Goal: Transaction & Acquisition: Purchase product/service

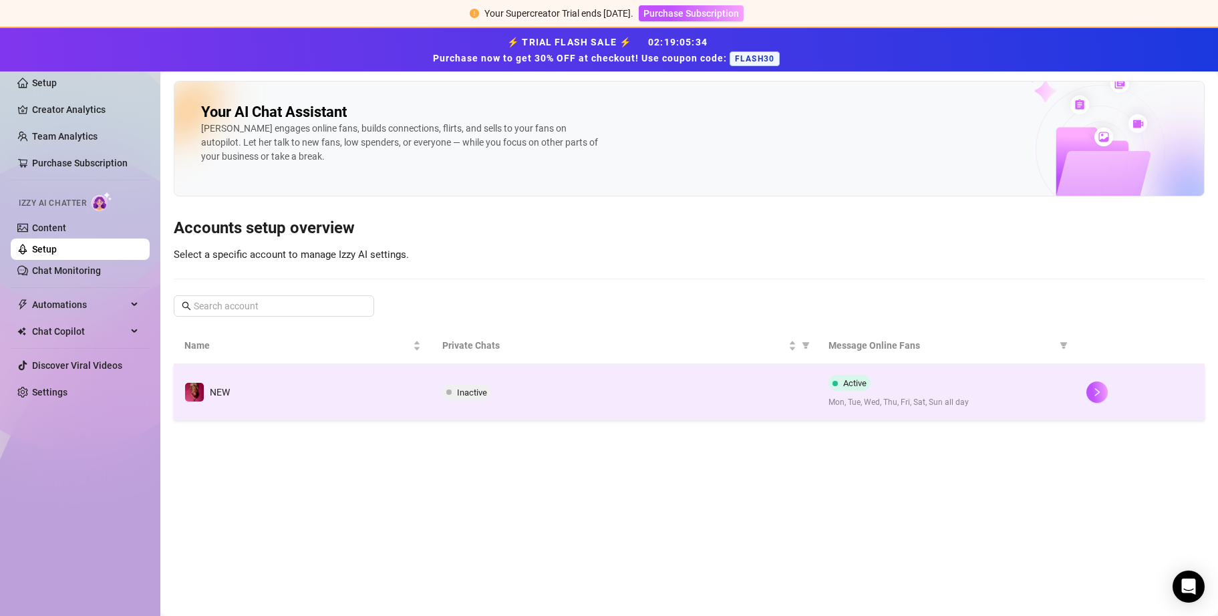
click at [476, 323] on span "Inactive" at bounding box center [472, 392] width 30 height 10
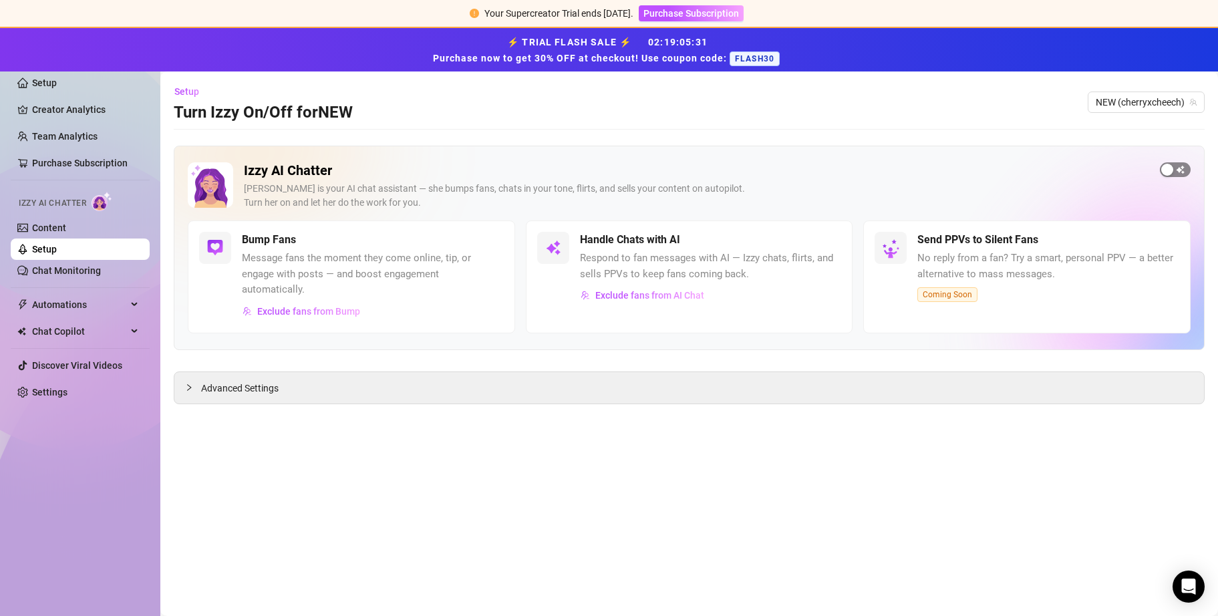
click at [476, 169] on div "button" at bounding box center [1167, 170] width 12 height 12
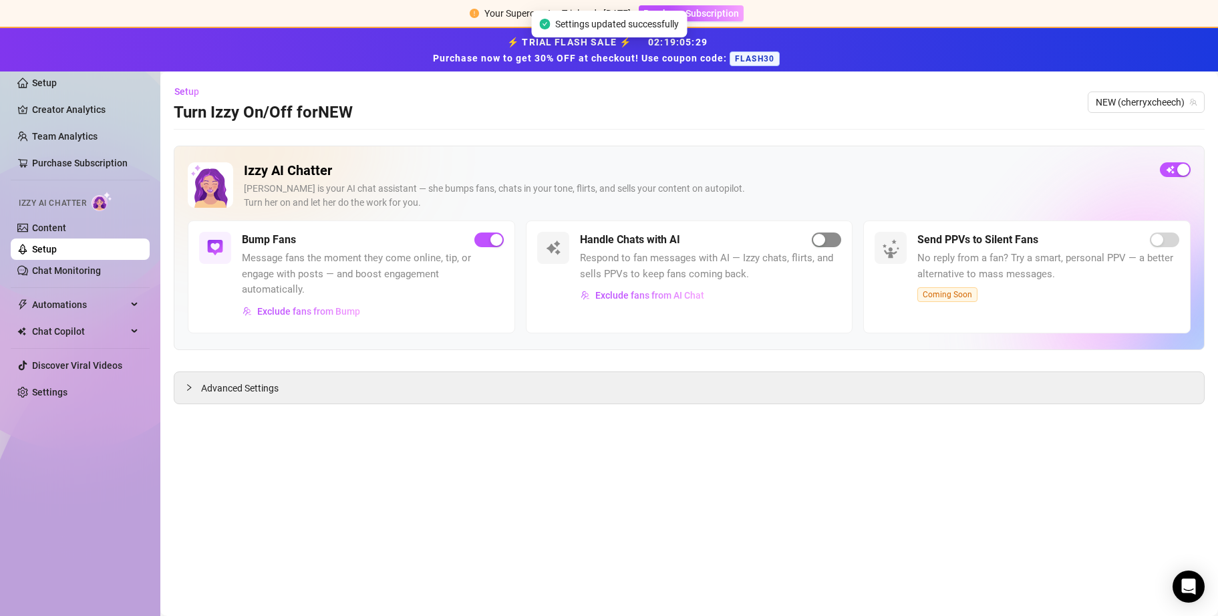
click at [476, 240] on span "button" at bounding box center [826, 239] width 29 height 15
click at [476, 51] on span "FLASH30" at bounding box center [755, 58] width 50 height 15
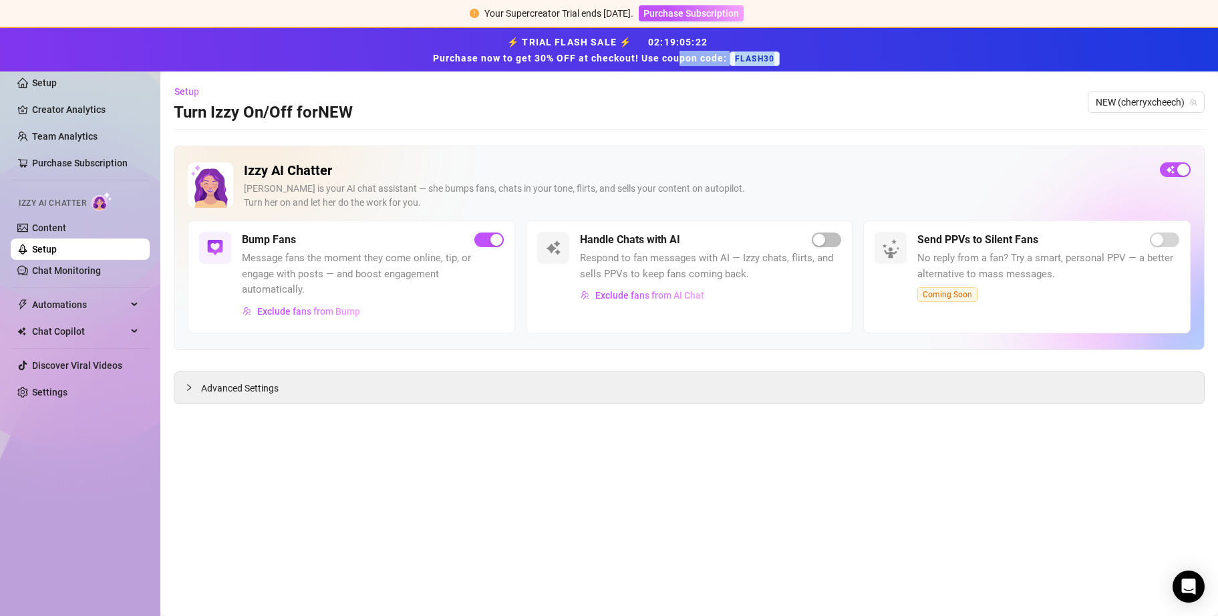
drag, startPoint x: 773, startPoint y: 60, endPoint x: 681, endPoint y: 57, distance: 92.3
click at [476, 57] on strong "⚡ TRIAL FLASH SALE ⚡ 02 : 19 : 05 : 22 Purchase now to get 30% OFF at checkout!…" at bounding box center [609, 50] width 352 height 27
copy strong "pon code: FLASH30"
click at [476, 239] on div "button" at bounding box center [819, 240] width 12 height 12
click at [43, 323] on link "Settings" at bounding box center [49, 392] width 35 height 11
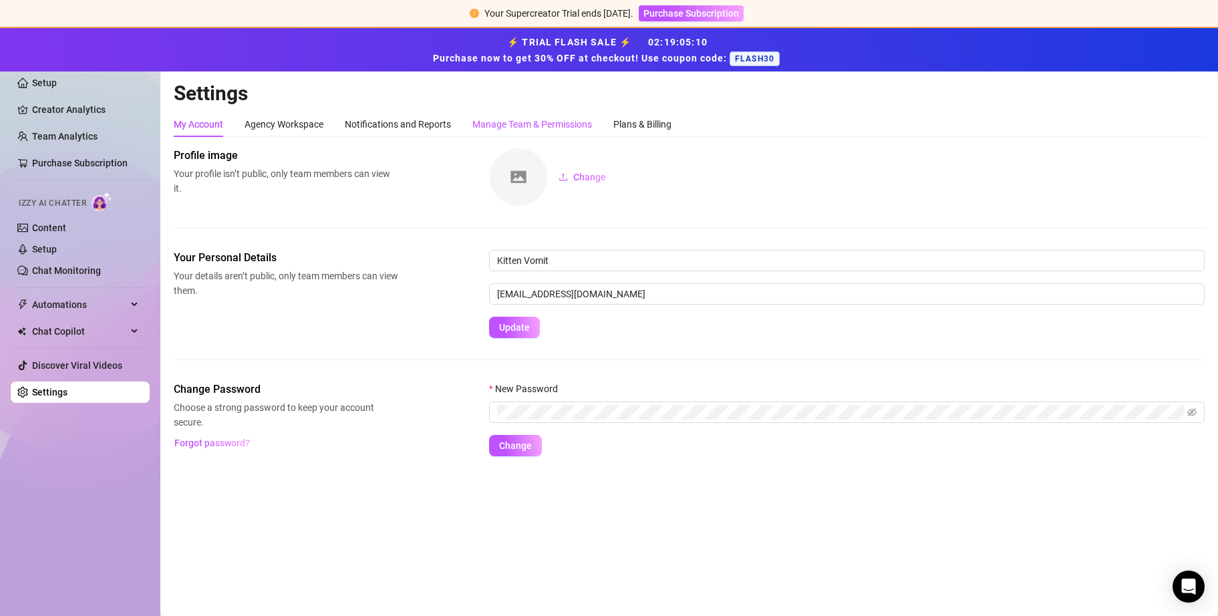
click at [476, 118] on div "Manage Team & Permissions" at bounding box center [532, 124] width 120 height 15
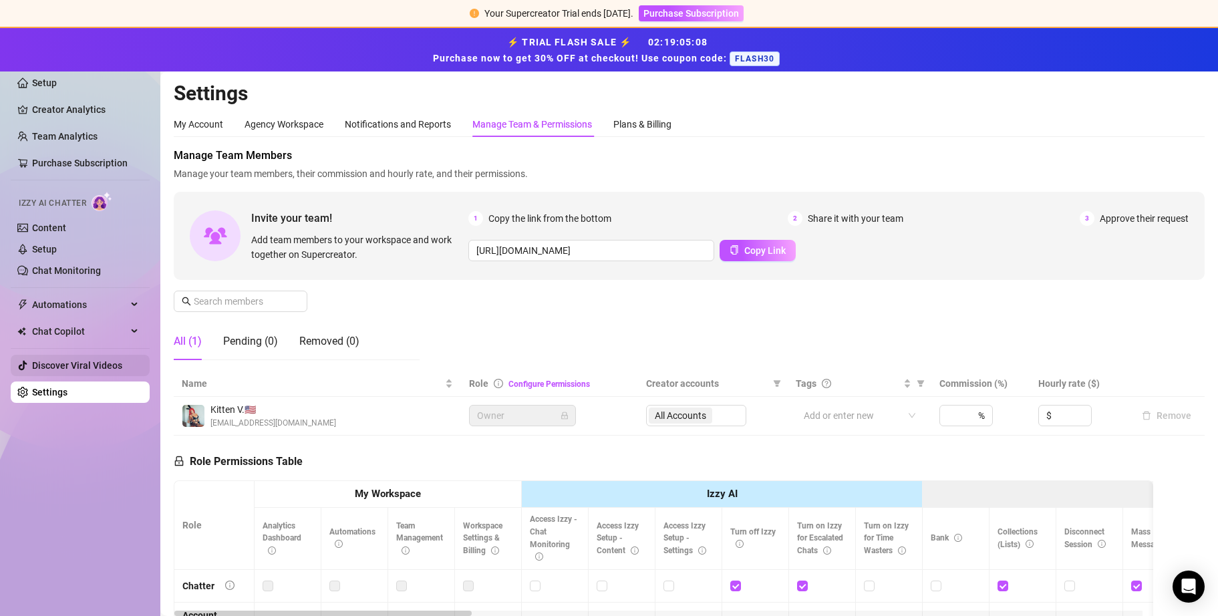
click at [57, 323] on link "Discover Viral Videos" at bounding box center [77, 365] width 90 height 11
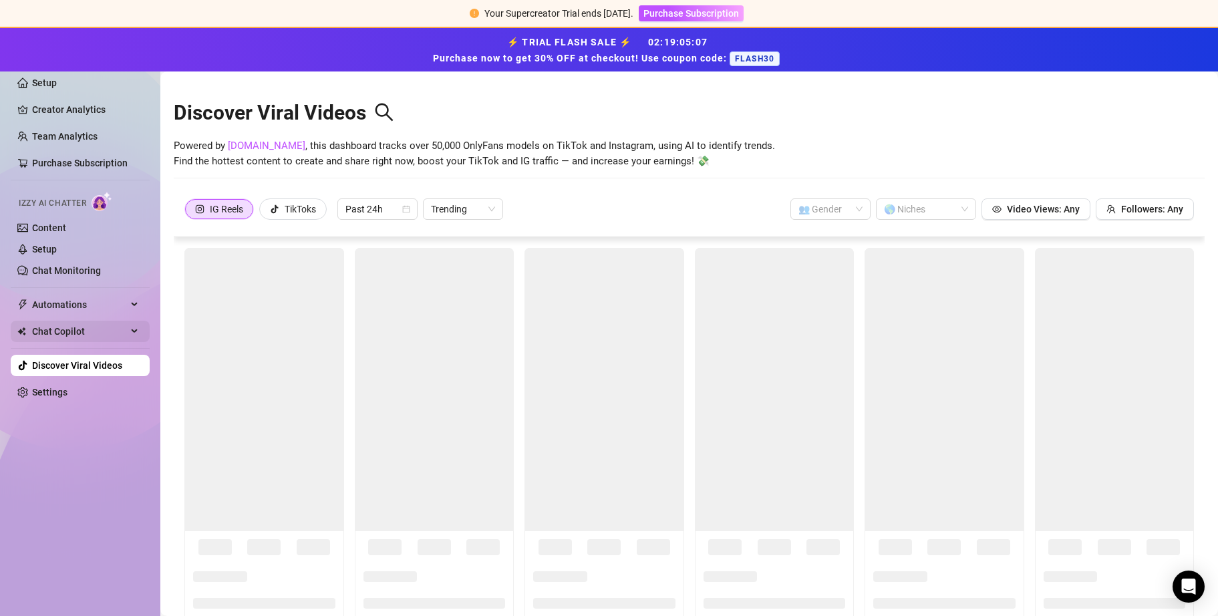
click at [75, 323] on span "Chat Copilot" at bounding box center [79, 331] width 95 height 21
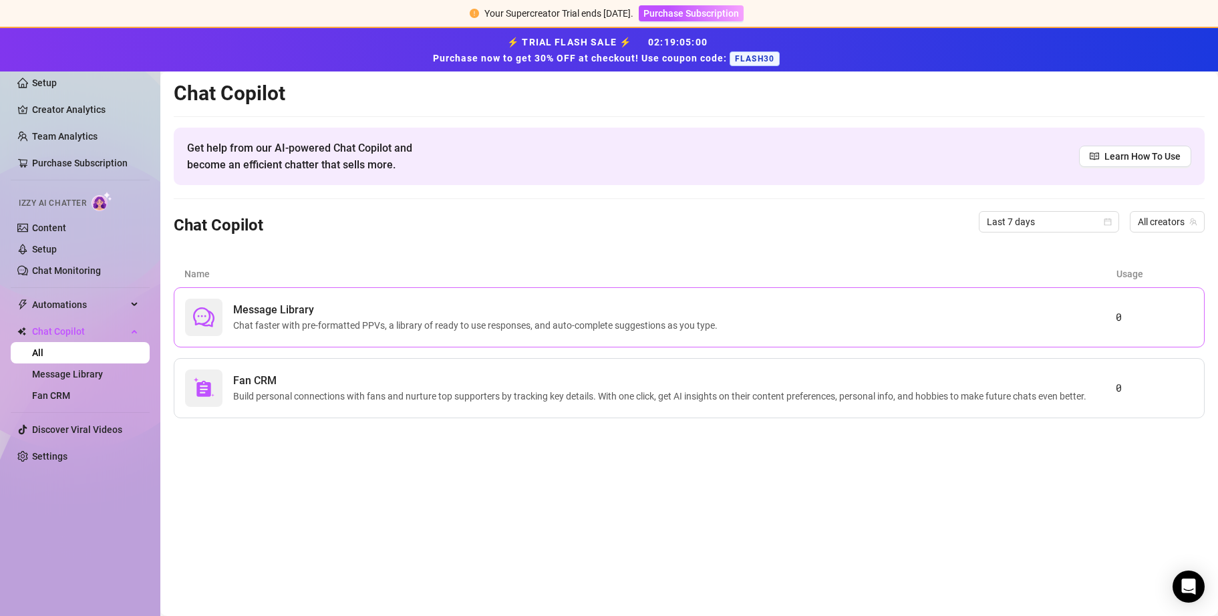
click at [476, 318] on span "Chat faster with pre-formatted PPVs, a library of ready to use responses, and a…" at bounding box center [478, 325] width 490 height 15
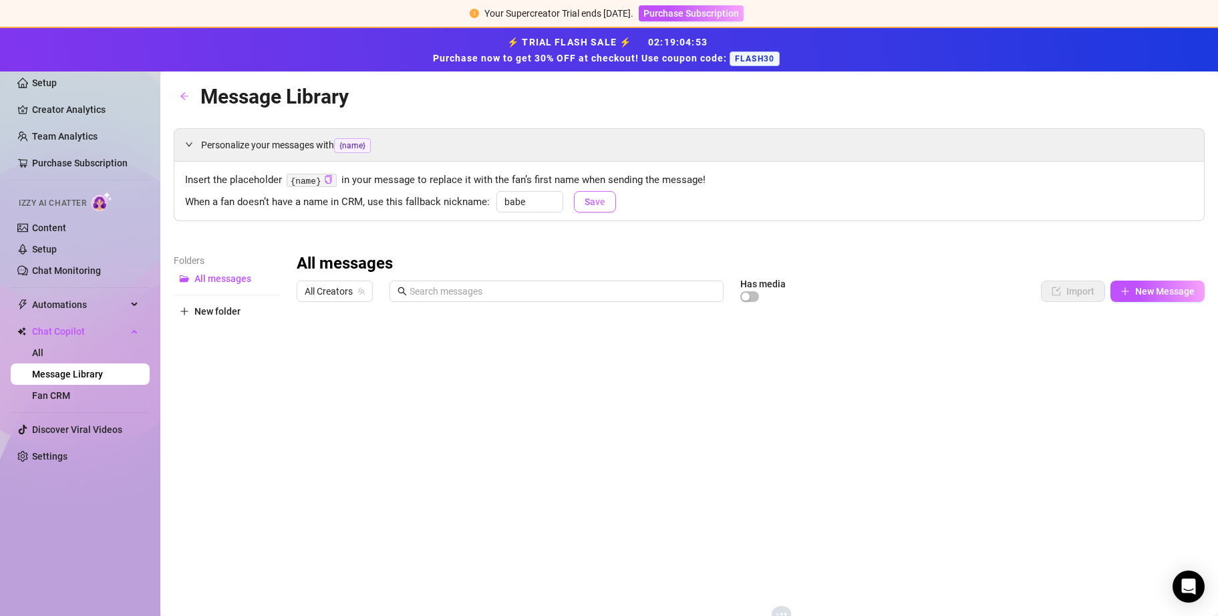
click at [476, 203] on span "Save" at bounding box center [595, 201] width 21 height 11
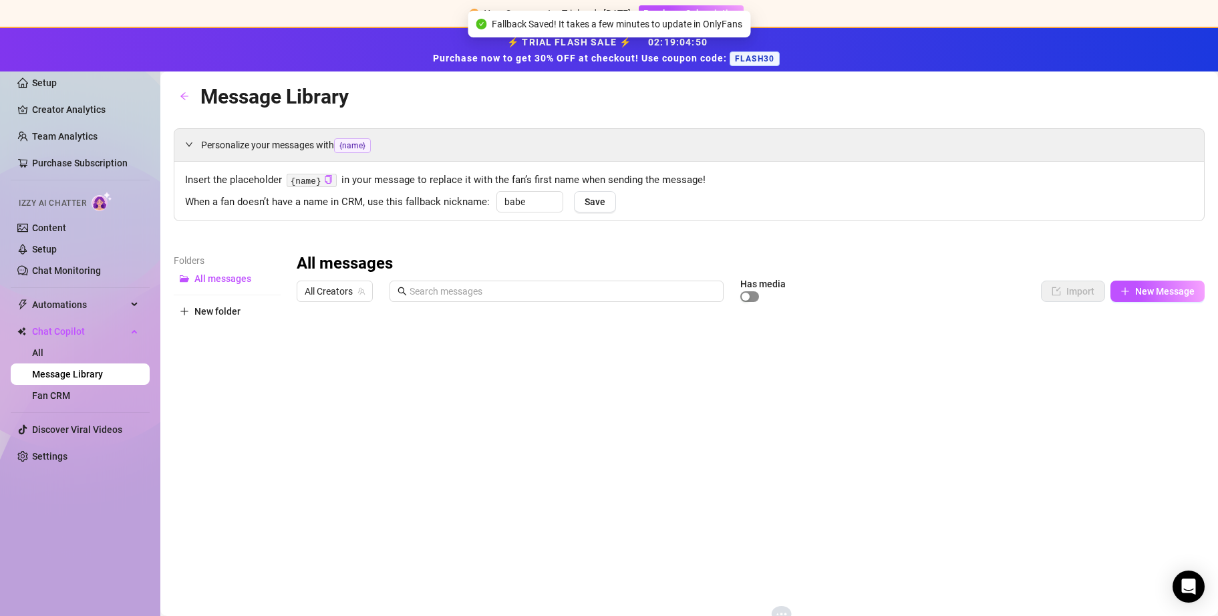
click at [476, 293] on div "button" at bounding box center [746, 297] width 8 height 8
click at [476, 295] on span "button" at bounding box center [1124, 291] width 9 height 11
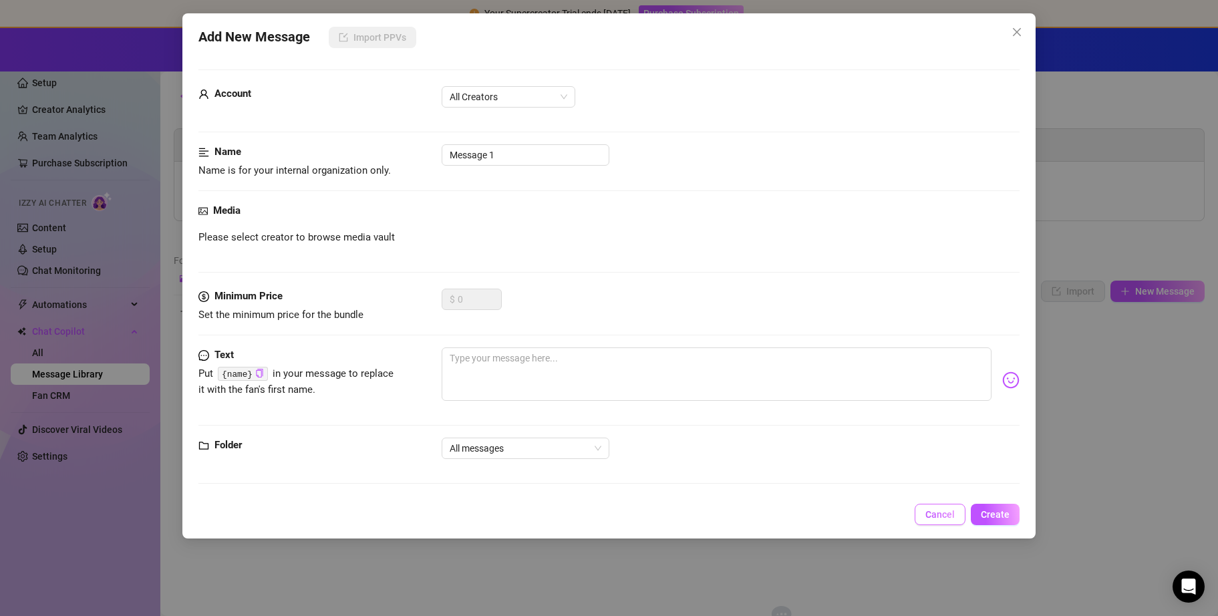
click at [476, 323] on button "Cancel" at bounding box center [940, 514] width 51 height 21
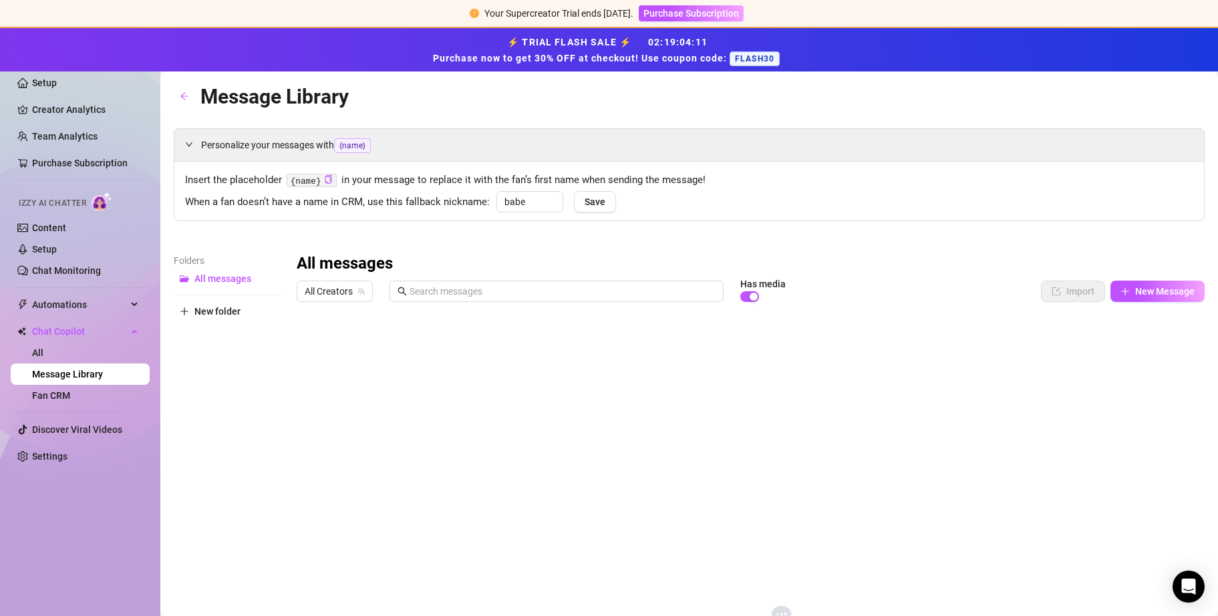
click at [319, 323] on div "All messages All Creators Has media Import New Message Title Text Media $ AI Pr…" at bounding box center [751, 473] width 908 height 440
click at [45, 323] on link "Settings" at bounding box center [49, 456] width 35 height 11
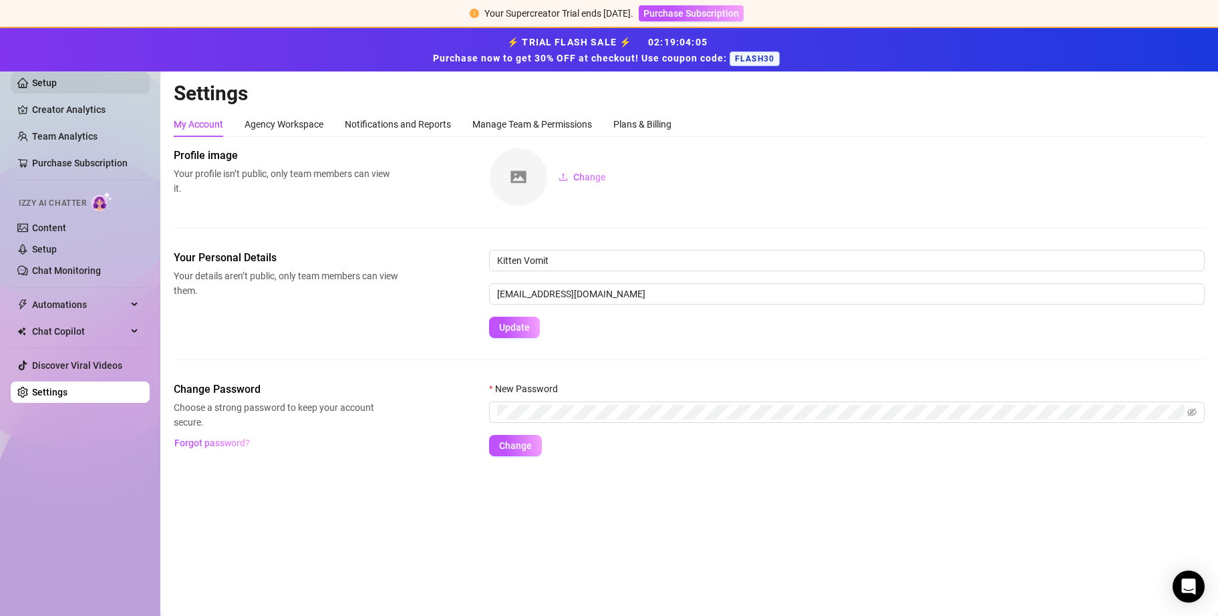
click at [57, 82] on link "Setup" at bounding box center [44, 82] width 25 height 11
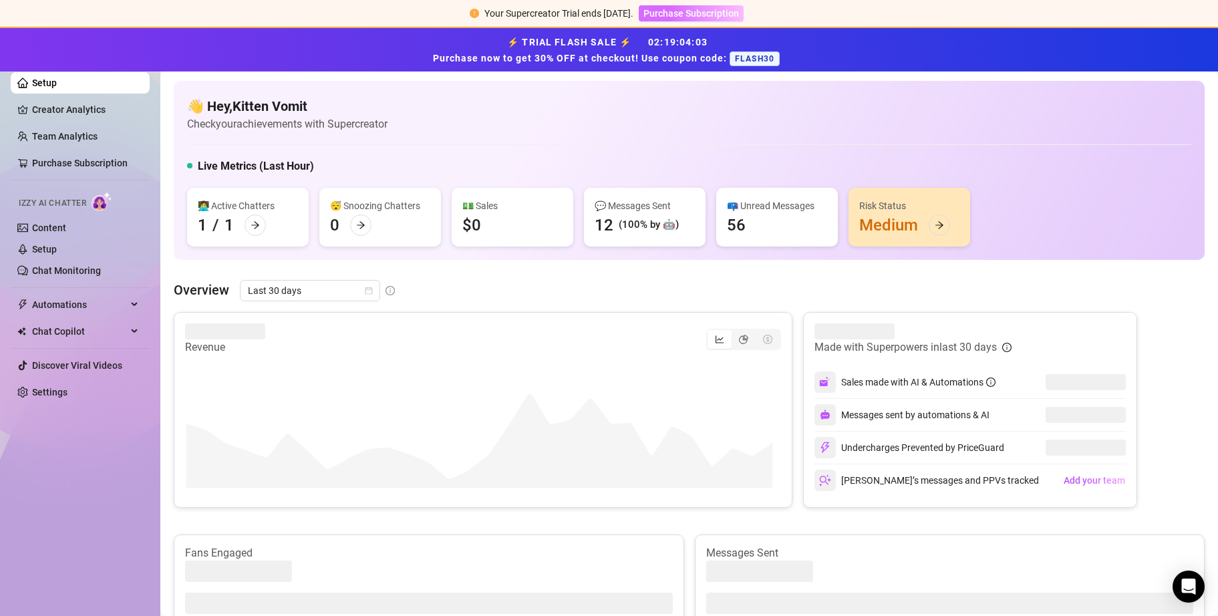
click at [476, 11] on span "Purchase Subscription" at bounding box center [691, 13] width 96 height 11
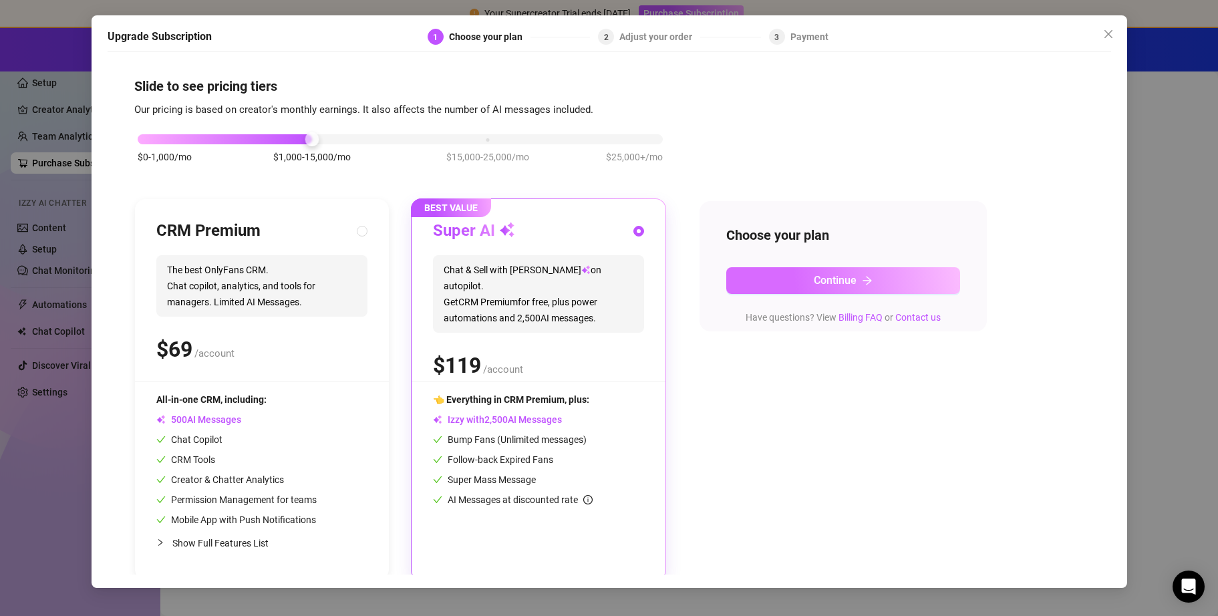
click at [476, 270] on button "Continue" at bounding box center [843, 280] width 234 height 27
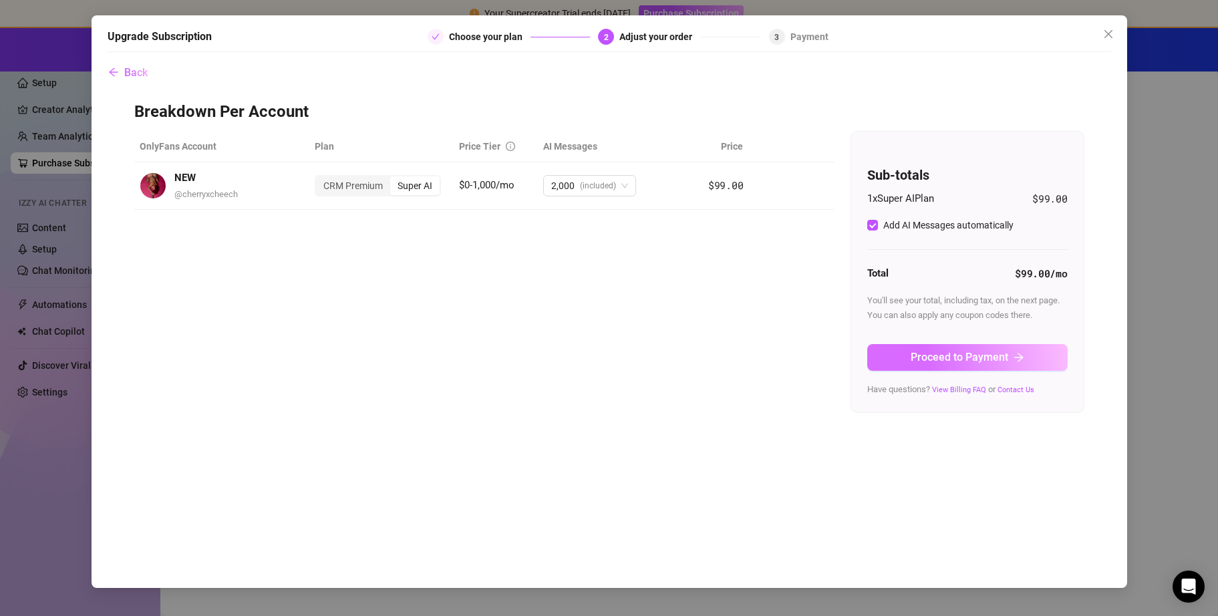
click at [476, 323] on button "Proceed to Payment" at bounding box center [967, 357] width 200 height 27
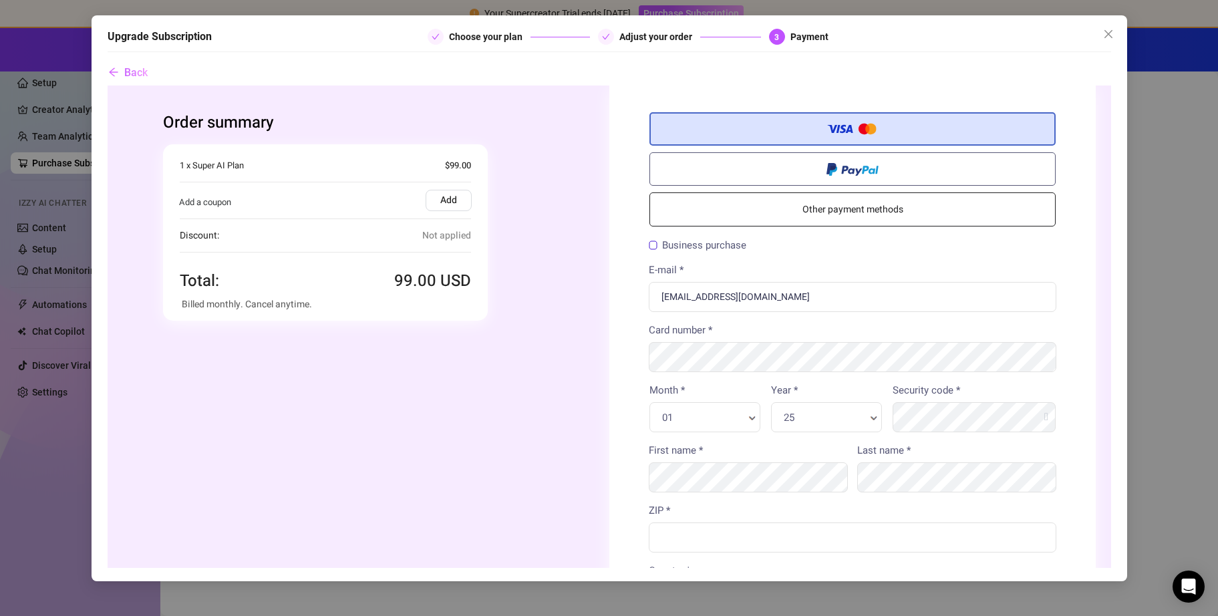
click at [435, 204] on label "Add" at bounding box center [448, 200] width 46 height 21
click at [107, 86] on input "Add" at bounding box center [107, 86] width 0 height 0
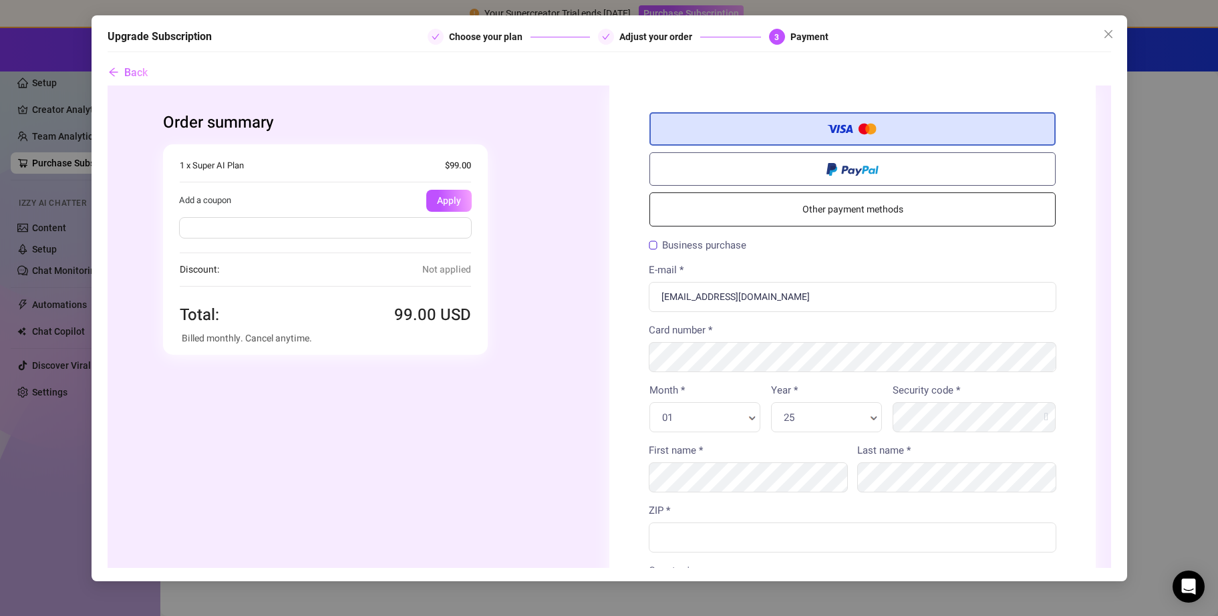
paste input "pon code: FLASH30"
drag, startPoint x: 218, startPoint y: 228, endPoint x: 111, endPoint y: 224, distance: 107.7
click at [111, 224] on form "Order summary You're buying" at bounding box center [608, 501] width 1003 height 830
type input "FLASH30"
click at [451, 200] on button "Apply" at bounding box center [448, 201] width 45 height 22
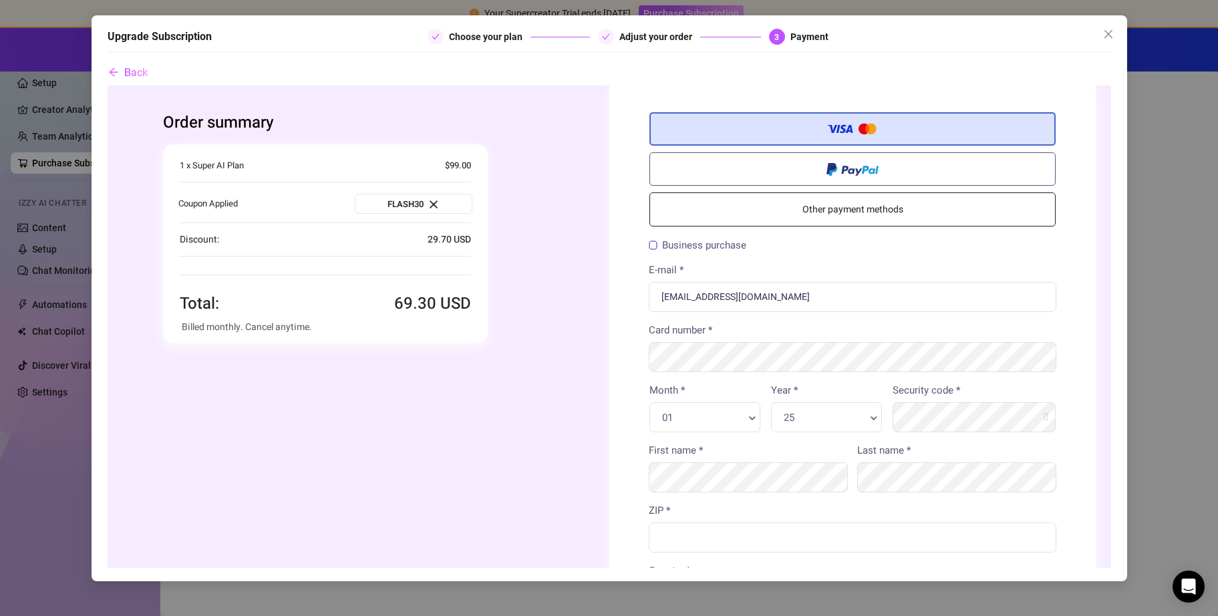
click at [476, 216] on link "Other payment methods" at bounding box center [852, 209] width 406 height 34
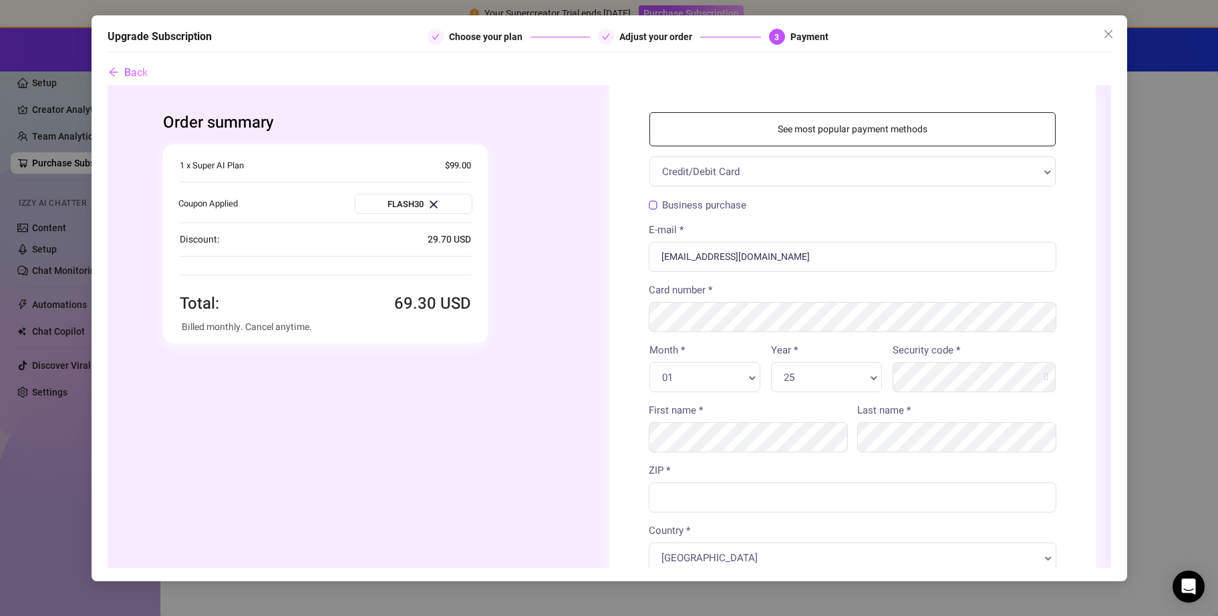
click at [476, 138] on link "See most popular payment methods" at bounding box center [852, 129] width 406 height 34
